Goal: Obtain resource: Obtain resource

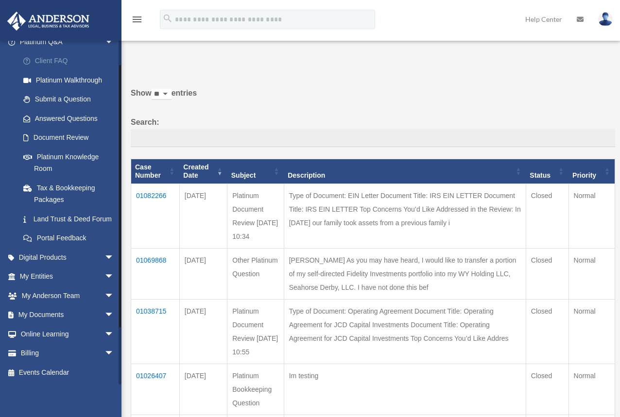
scroll to position [100, 0]
click at [104, 315] on span "arrow_drop_down" at bounding box center [113, 315] width 19 height 20
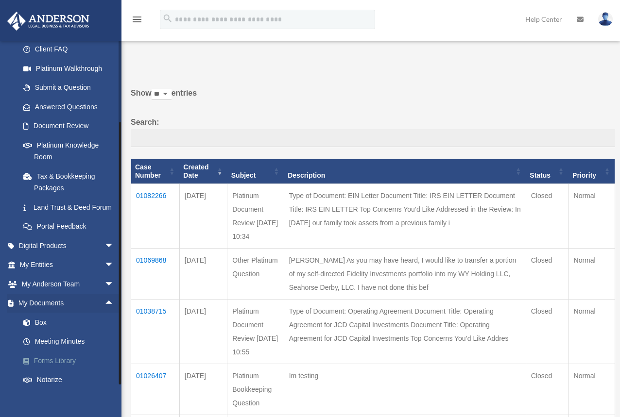
click at [54, 371] on link "Forms Library" at bounding box center [71, 360] width 115 height 19
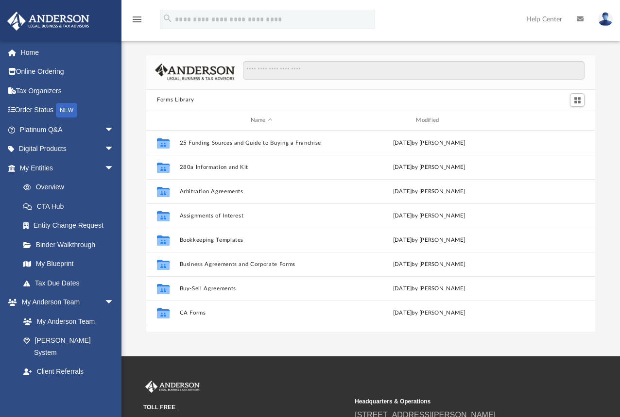
scroll to position [214, 441]
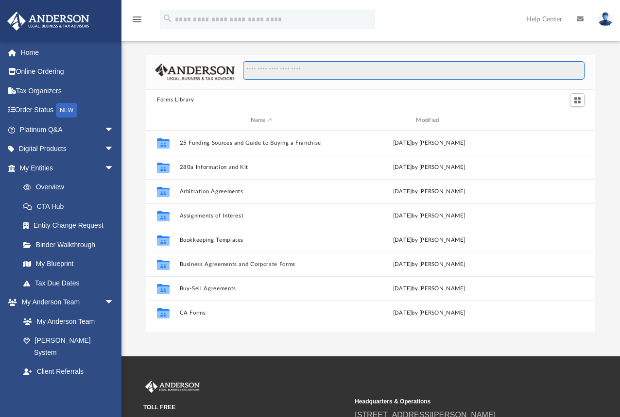
click at [271, 72] on input "Search files and folders" at bounding box center [413, 70] width 341 height 18
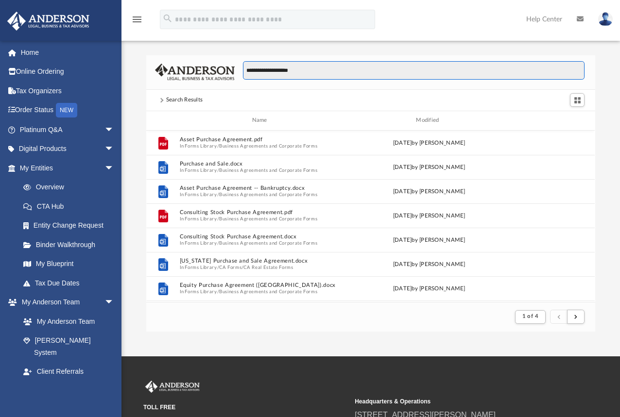
scroll to position [184, 441]
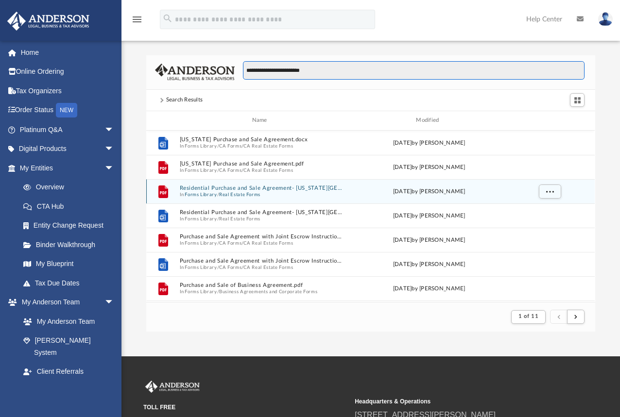
type input "**********"
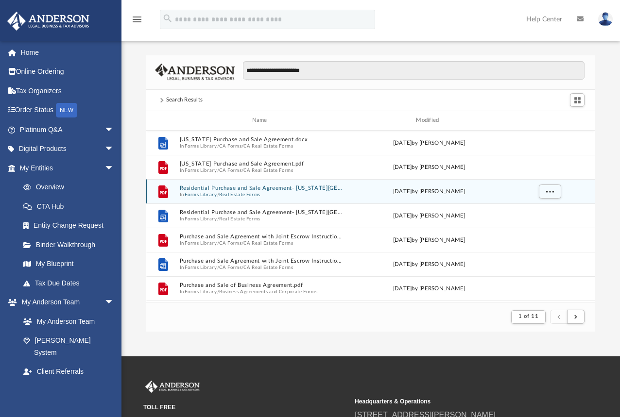
click at [215, 186] on button "Residential Purchase and Sale Agreement- [US_STATE][GEOGRAPHIC_DATA]pdf" at bounding box center [262, 188] width 164 height 6
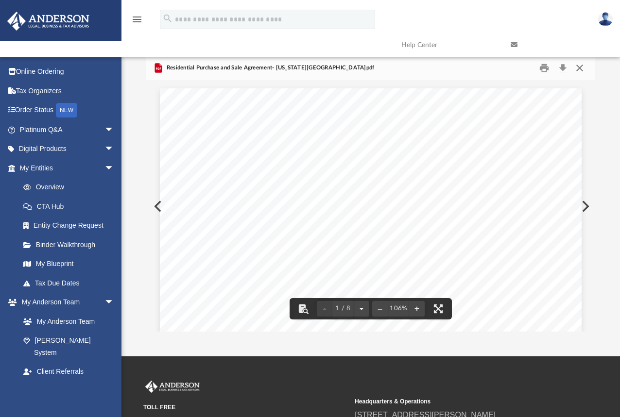
click at [583, 68] on button "Close" at bounding box center [579, 67] width 17 height 15
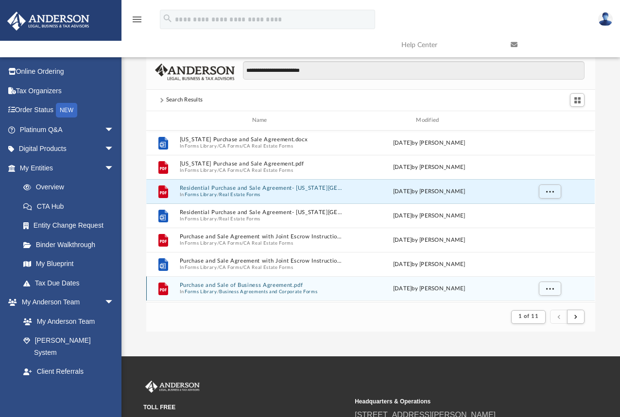
click at [246, 286] on button "Purchase and Sale of Business Agreement.pdf" at bounding box center [262, 285] width 164 height 6
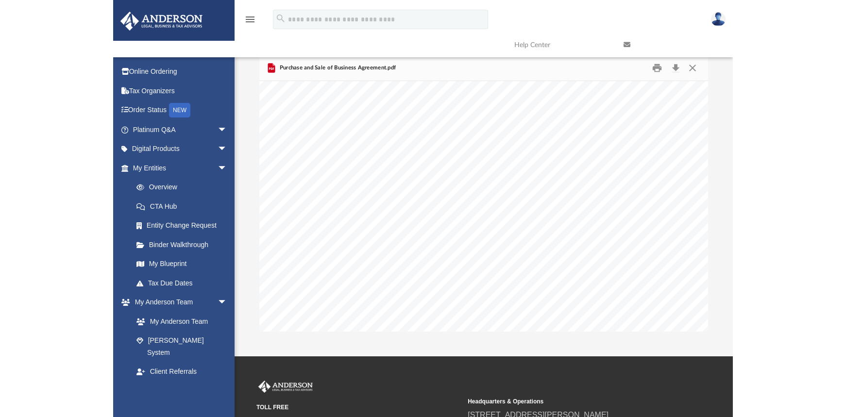
scroll to position [0, 0]
